Goal: Information Seeking & Learning: Learn about a topic

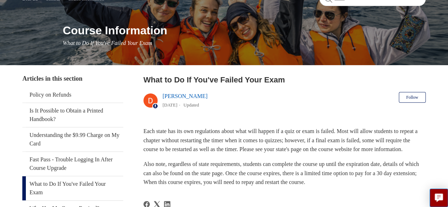
scroll to position [106, 0]
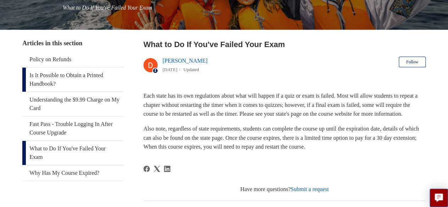
click at [48, 76] on link "Is It Possible to Obtain a Printed Handbook?" at bounding box center [72, 80] width 101 height 24
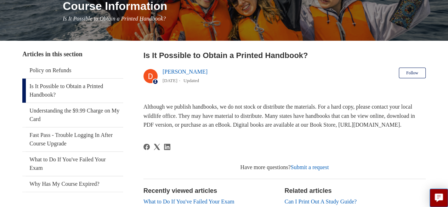
scroll to position [106, 0]
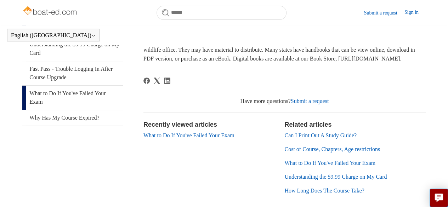
click at [49, 110] on link "What to Do If You've Failed Your Exam" at bounding box center [72, 98] width 101 height 24
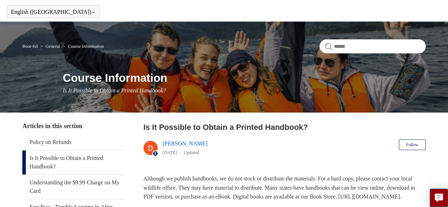
scroll to position [0, 0]
